Goal: Task Accomplishment & Management: Use online tool/utility

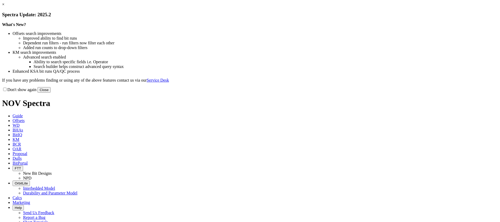
click at [51, 93] on button "Close" at bounding box center [43, 90] width 13 height 6
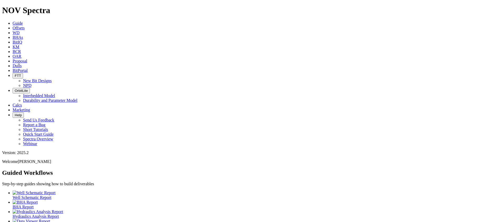
click at [22, 40] on link "BitIQ" at bounding box center [17, 42] width 9 height 4
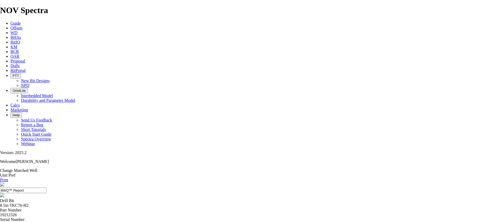
click at [46, 187] on input "BitIQ™ Report" at bounding box center [23, 190] width 46 height 6
drag, startPoint x: 227, startPoint y: 37, endPoint x: 296, endPoint y: 38, distance: 68.7
click at [46, 187] on input "BitIQ™ Report" at bounding box center [23, 190] width 46 height 6
paste input "8.5'' -BitIQ™ Report _CAN-01"
paste input "1819/7-1"
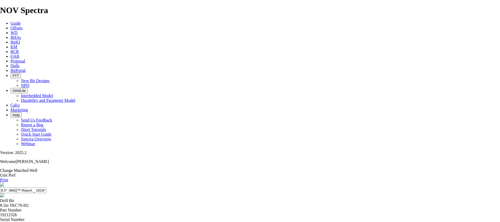
click at [46, 187] on input "8.5'' -BitIQ™ Report _ 1819/7-1" at bounding box center [23, 190] width 46 height 6
type input "8.5'' -BitIQ™ Report _ 1819/7-1 well"
click at [46, 187] on input "8.5'' -BitIQ™ Report _ 1819/7-1 well" at bounding box center [23, 190] width 46 height 6
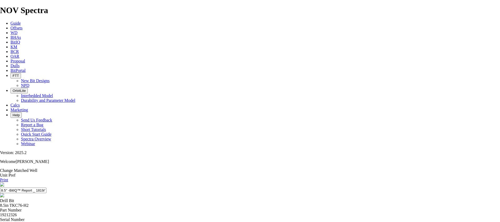
click at [8, 178] on link "Print" at bounding box center [4, 180] width 8 height 4
